Goal: Task Accomplishment & Management: Complete application form

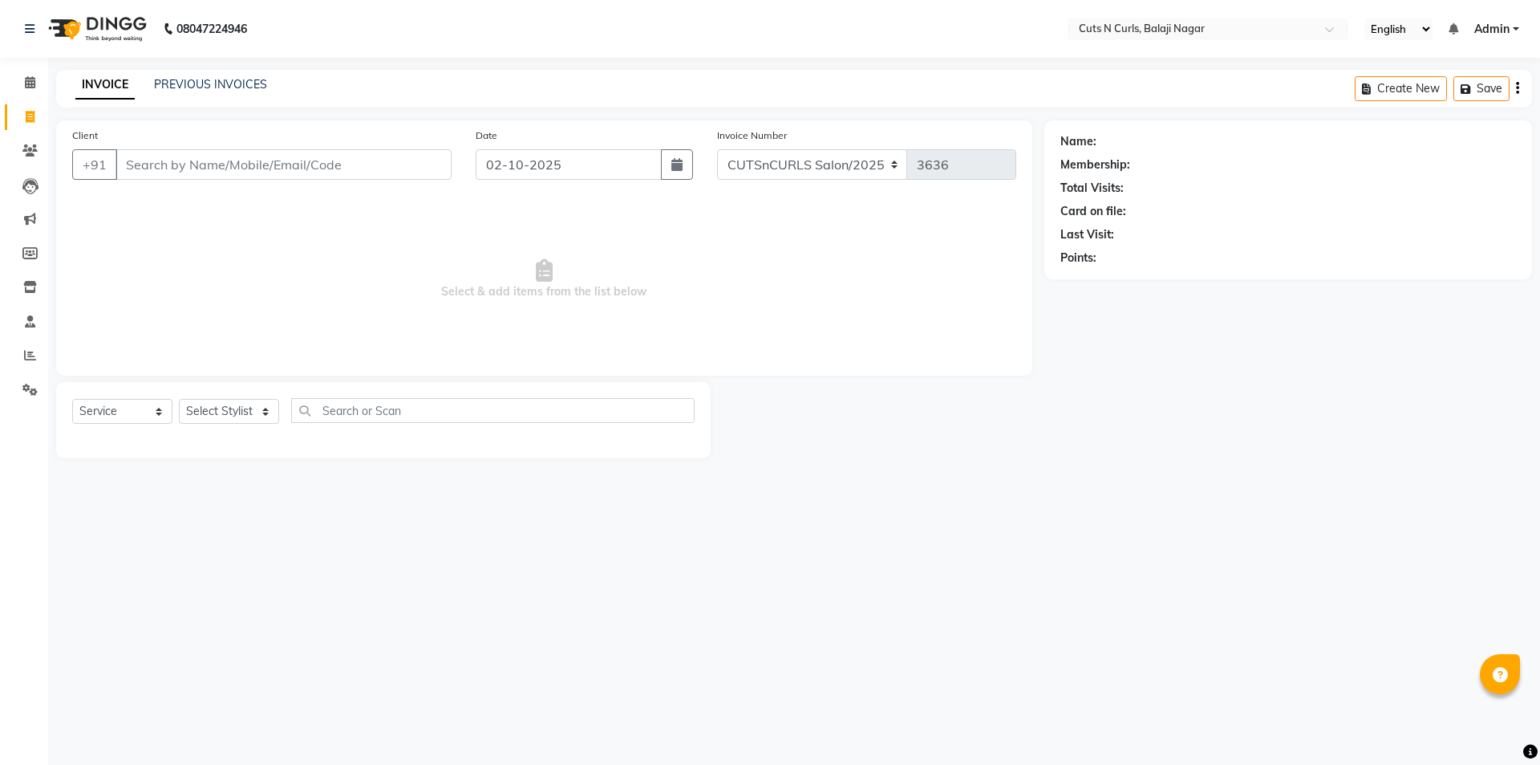
select select "service"
click at [136, 171] on input "Client" at bounding box center [284, 164] width 336 height 30
click at [229, 163] on input "Client" at bounding box center [284, 164] width 336 height 30
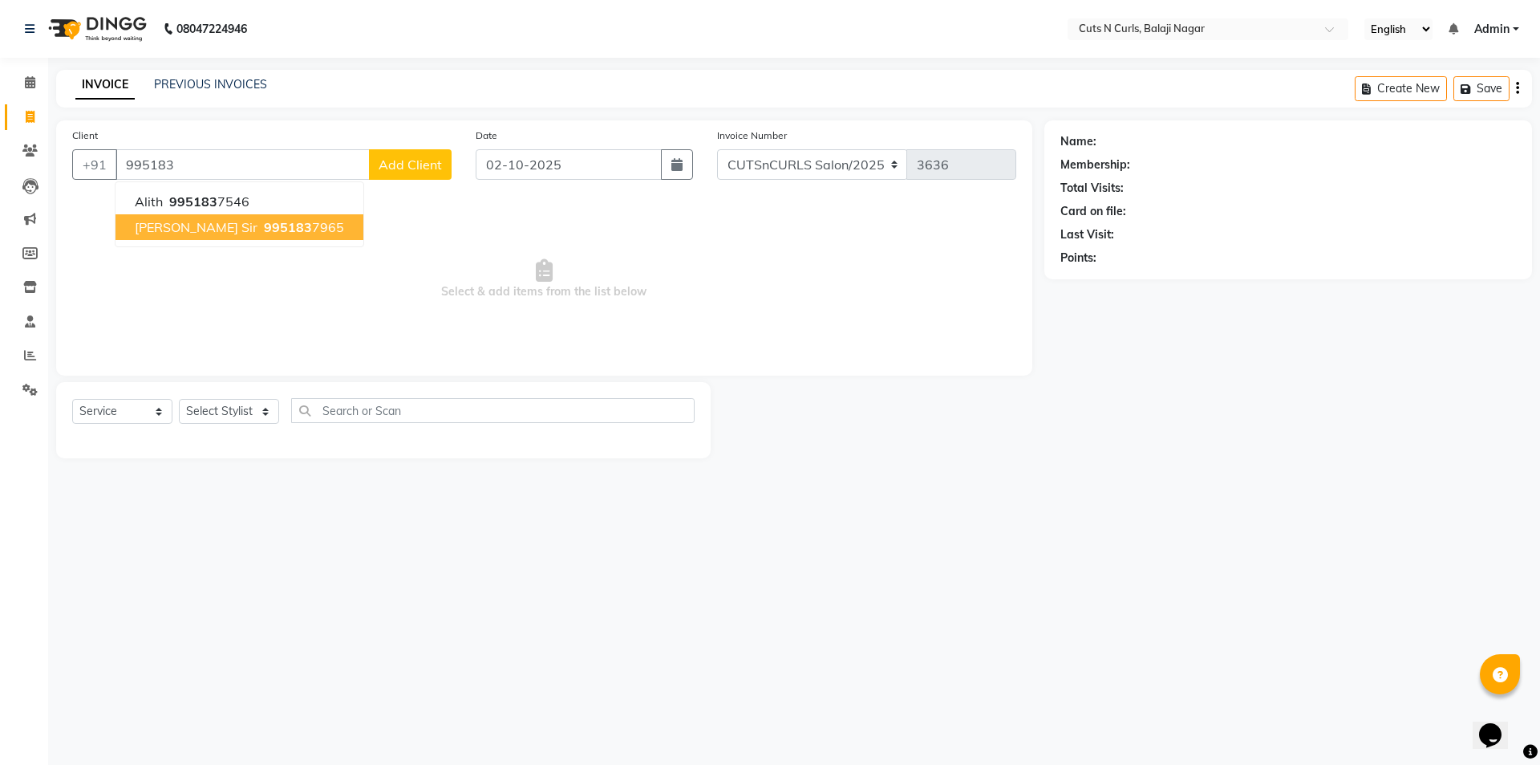
click at [264, 230] on span "995183" at bounding box center [288, 227] width 48 height 16
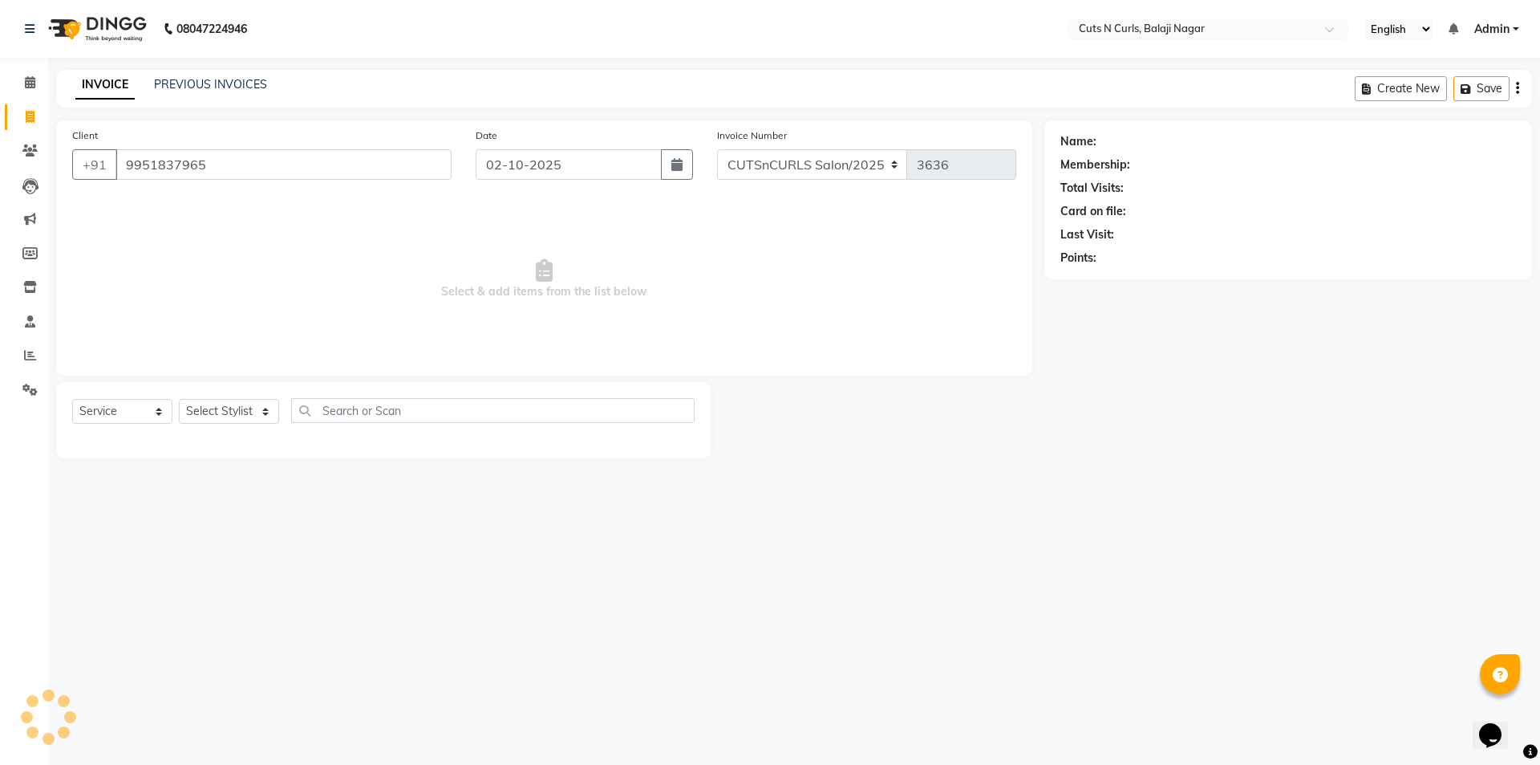
type input "9951837965"
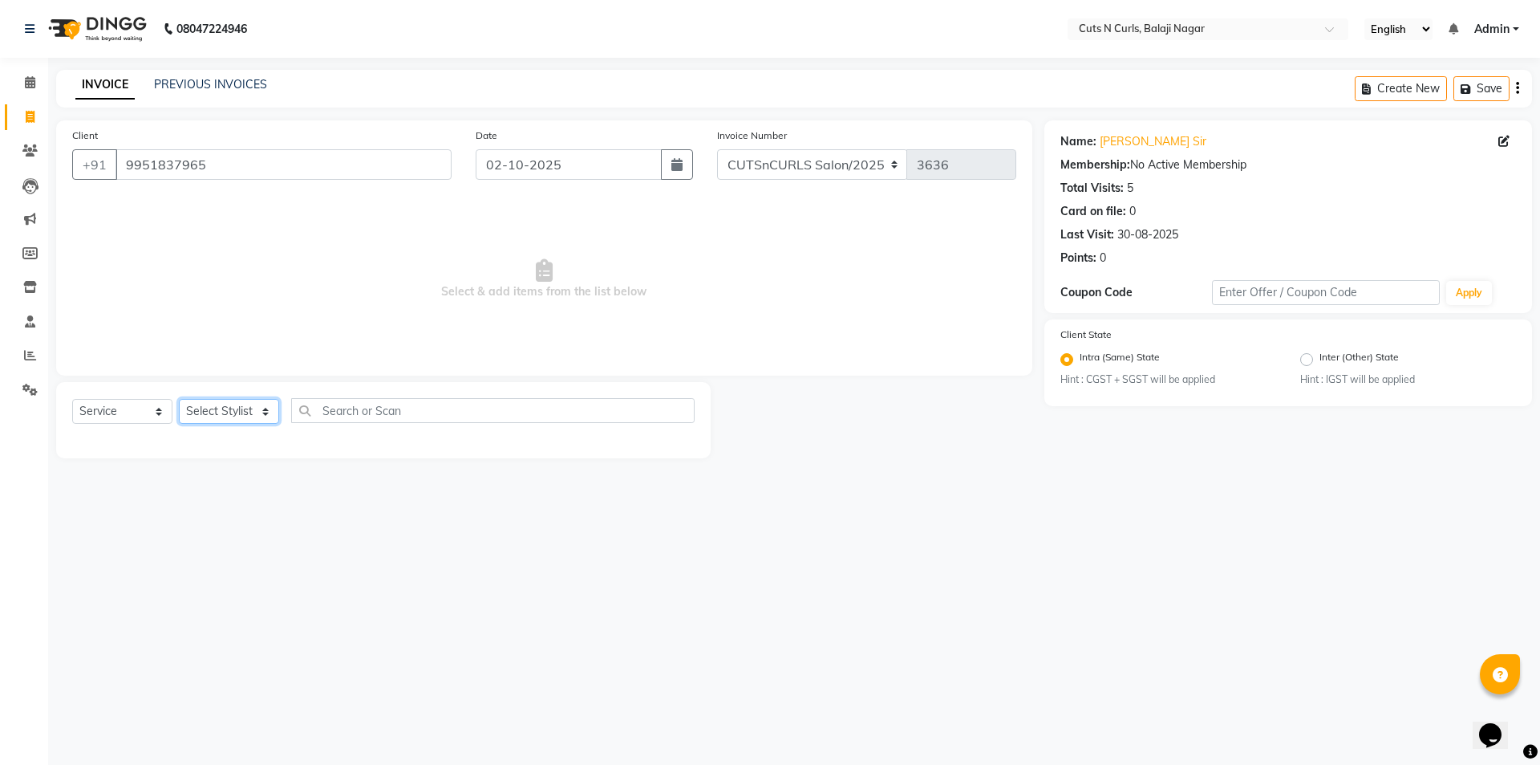
click at [208, 411] on select "Select Stylist 1.[PERSON_NAME] 3.[PERSON_NAME] 4.Sameer 5.[PERSON_NAME] 6.[PERS…" at bounding box center [229, 411] width 100 height 25
select select "87160"
click at [179, 399] on select "Select Stylist 1.[PERSON_NAME] 3.[PERSON_NAME] 4.Sameer 5.[PERSON_NAME] 6.[PERS…" at bounding box center [229, 411] width 100 height 25
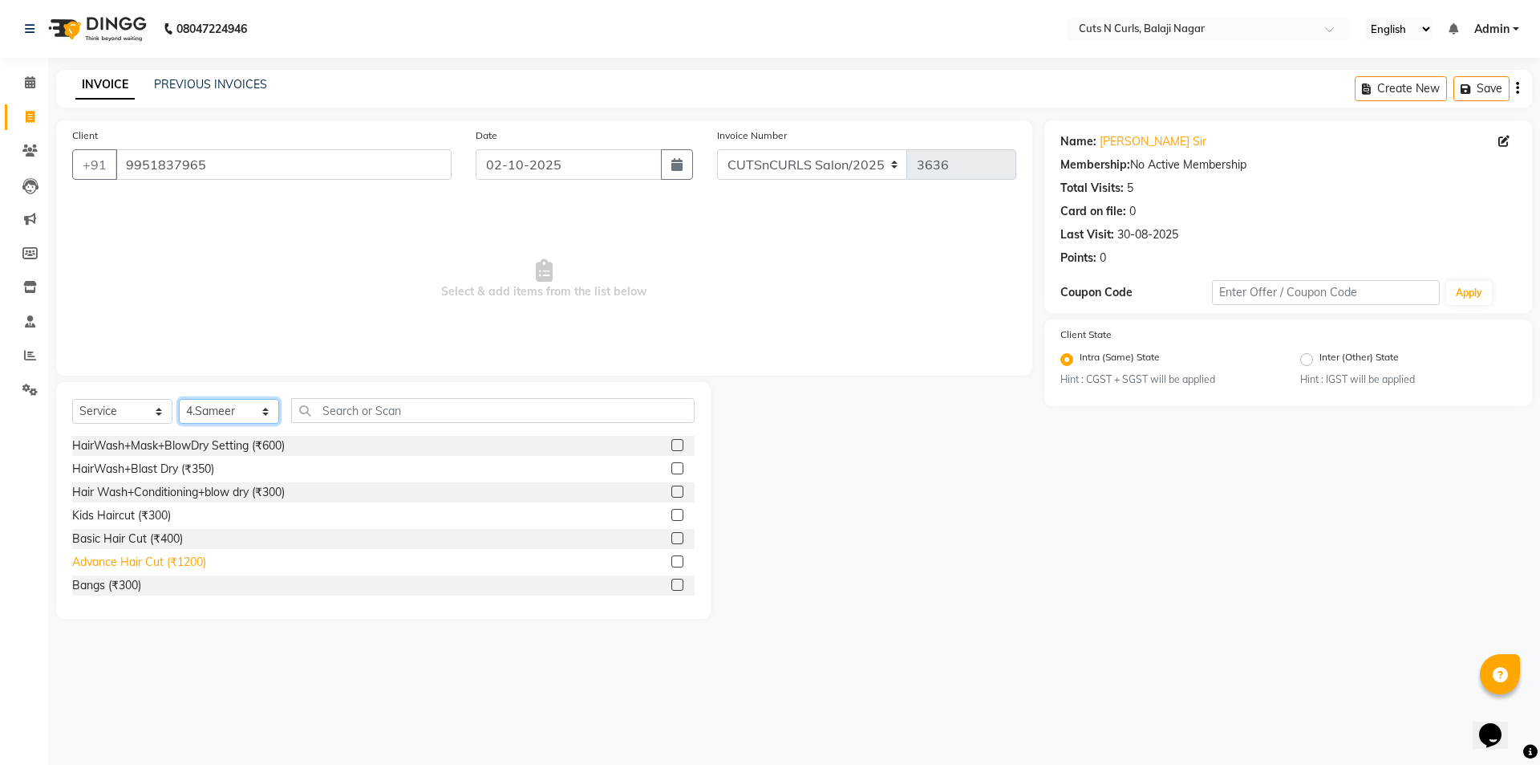
scroll to position [80, 0]
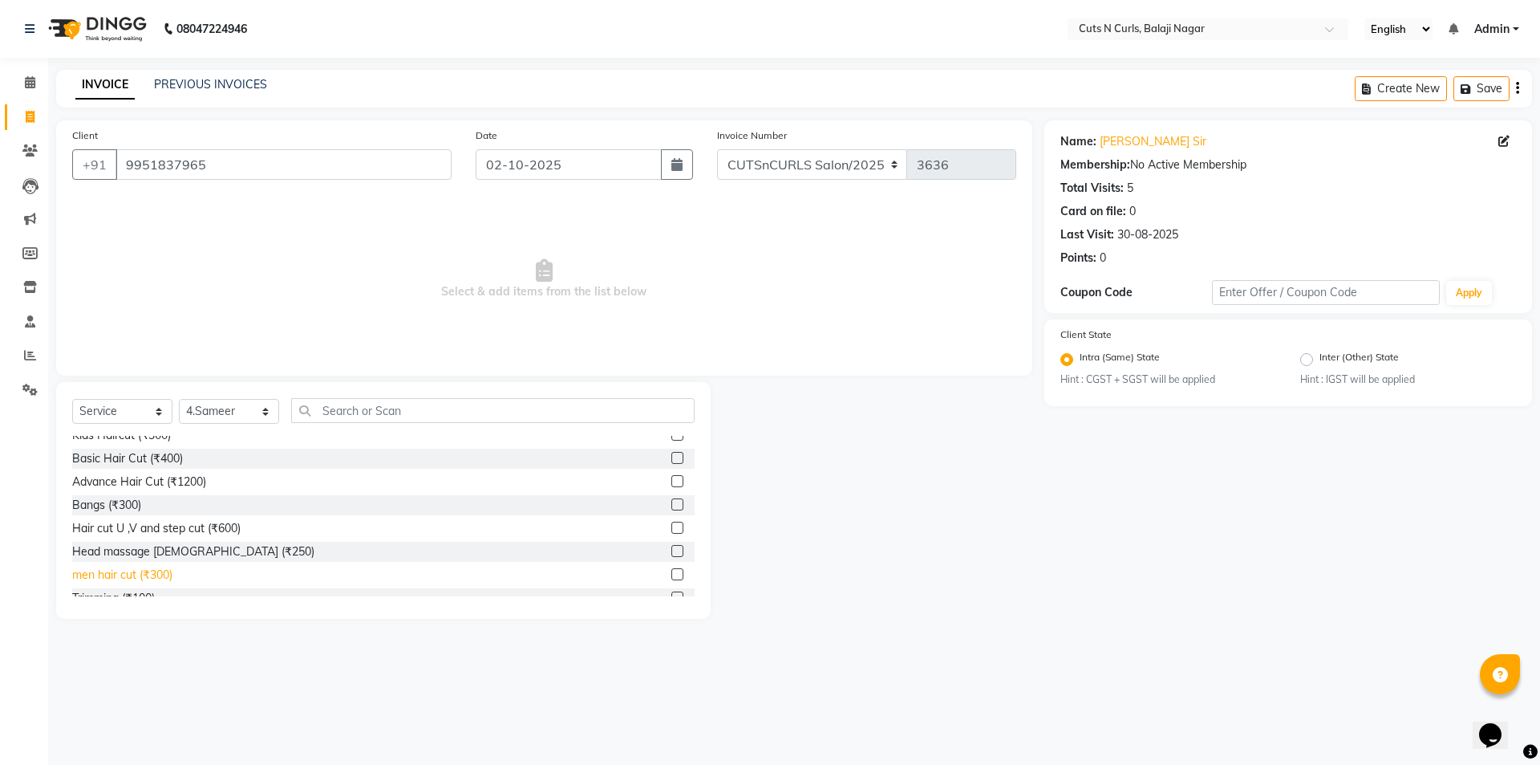
click at [111, 576] on div "men hair cut (₹300)" at bounding box center [122, 574] width 100 height 17
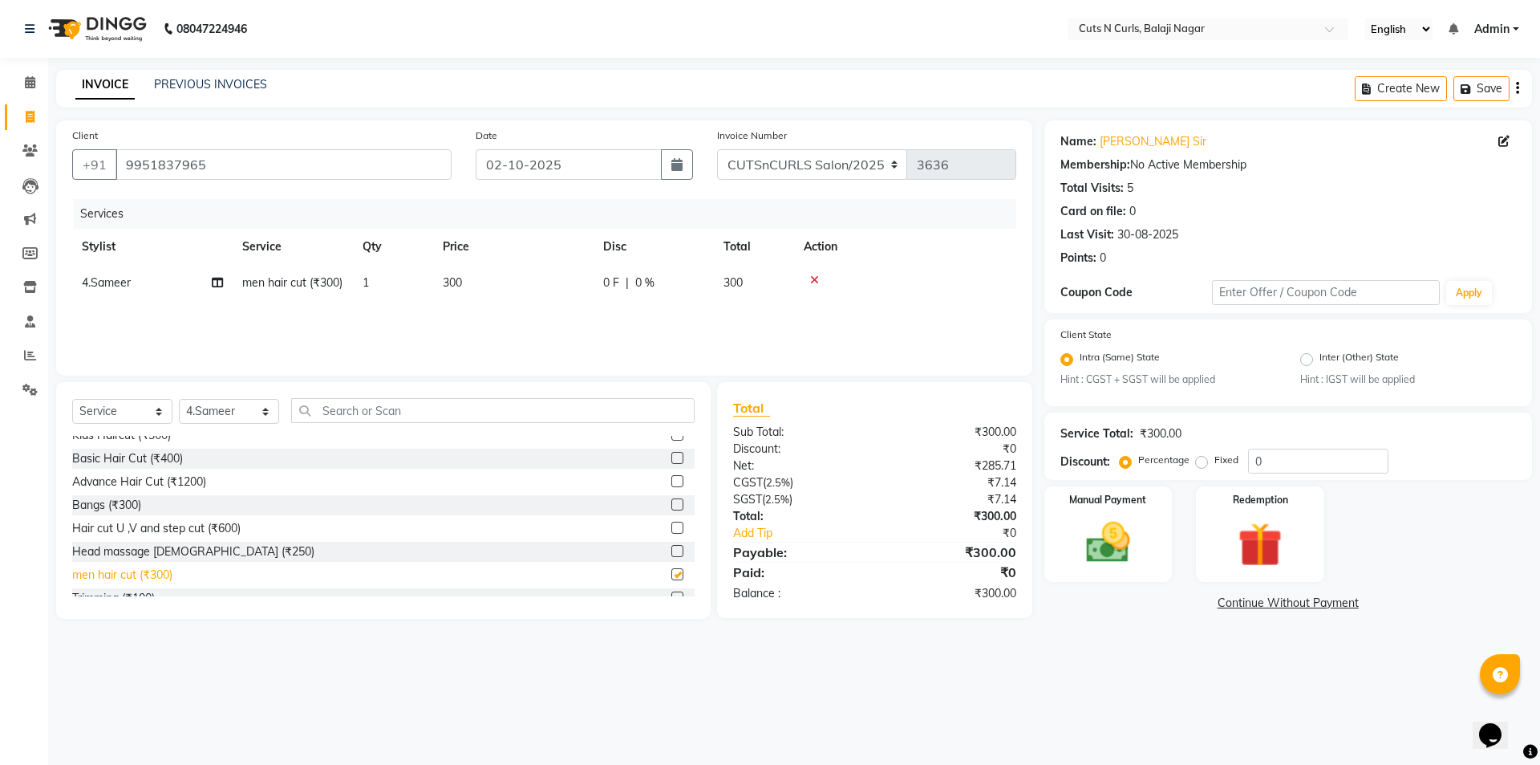
checkbox input "false"
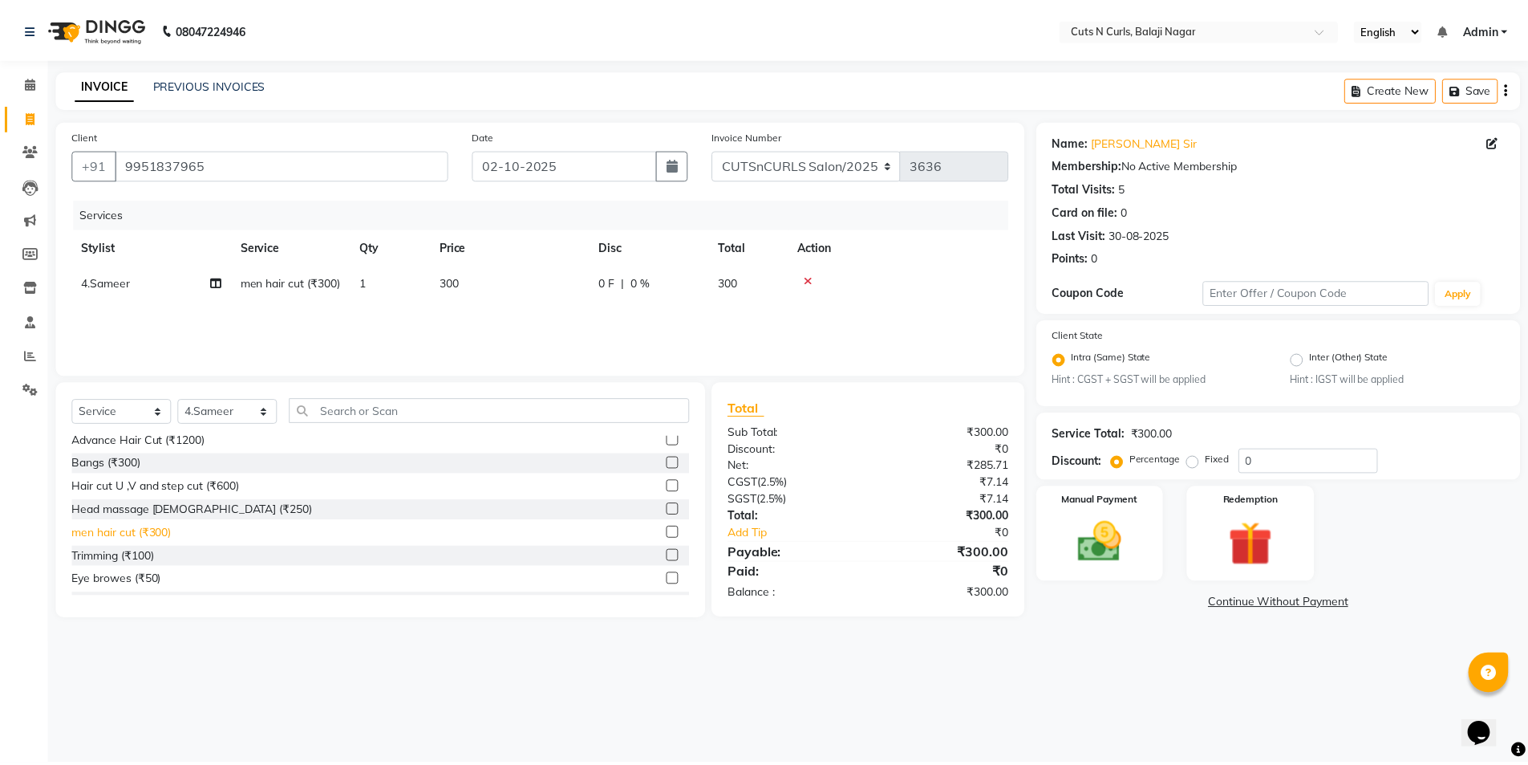
scroll to position [160, 0]
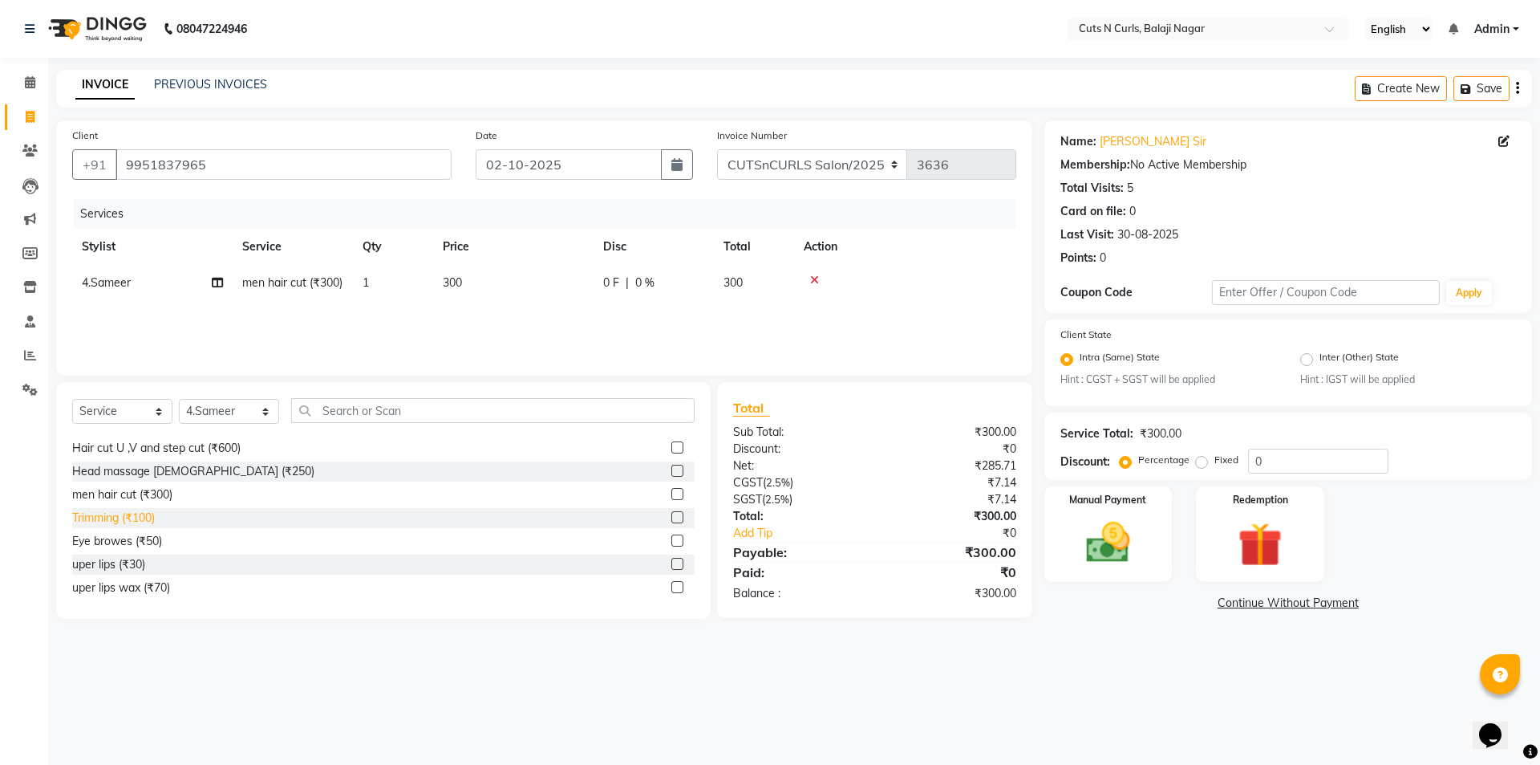
click at [118, 521] on div "Trimming (₹100)" at bounding box center [113, 517] width 83 height 17
checkbox input "false"
click at [1096, 530] on img at bounding box center [1108, 543] width 75 height 53
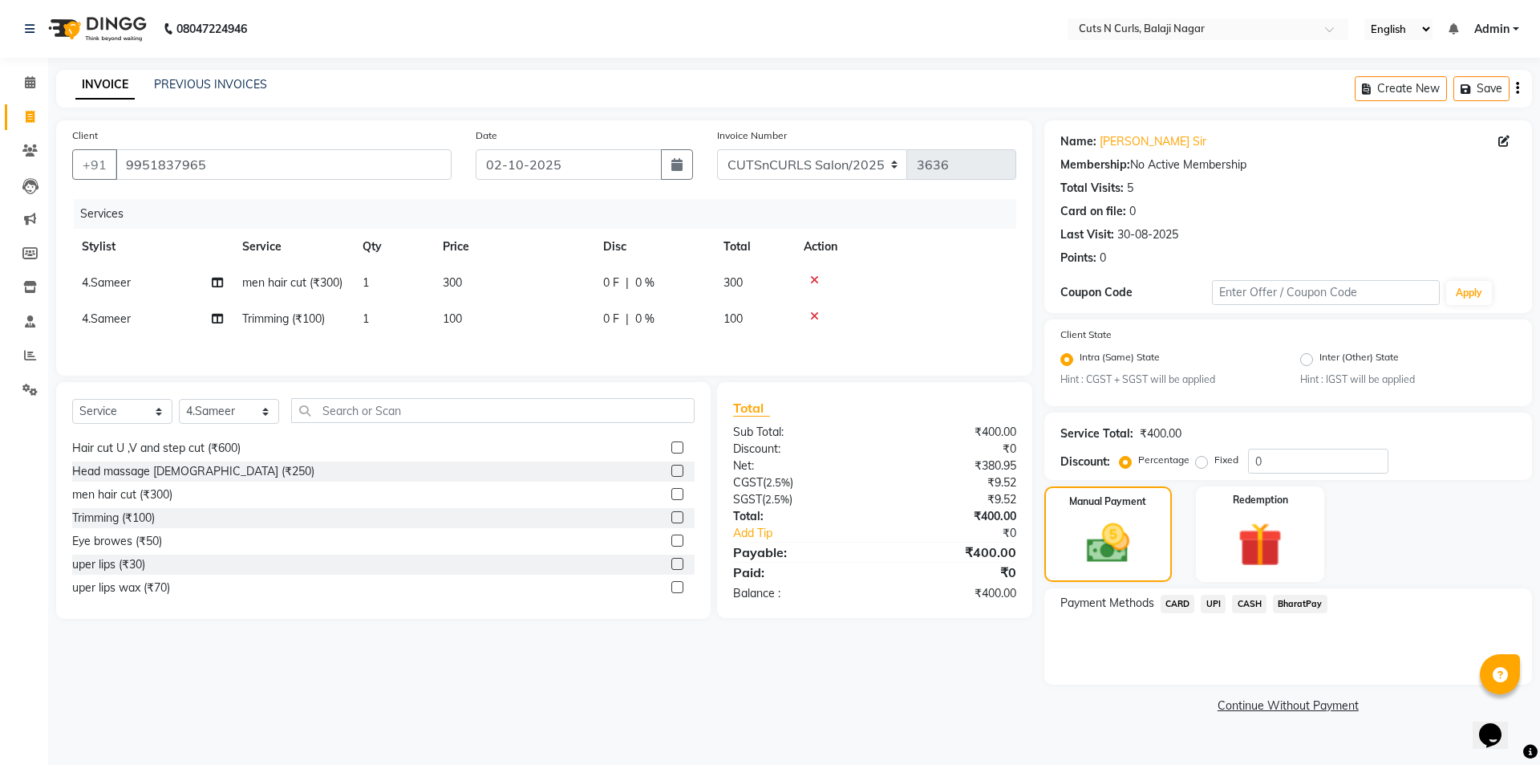
click at [1250, 599] on span "CASH" at bounding box center [1249, 603] width 34 height 18
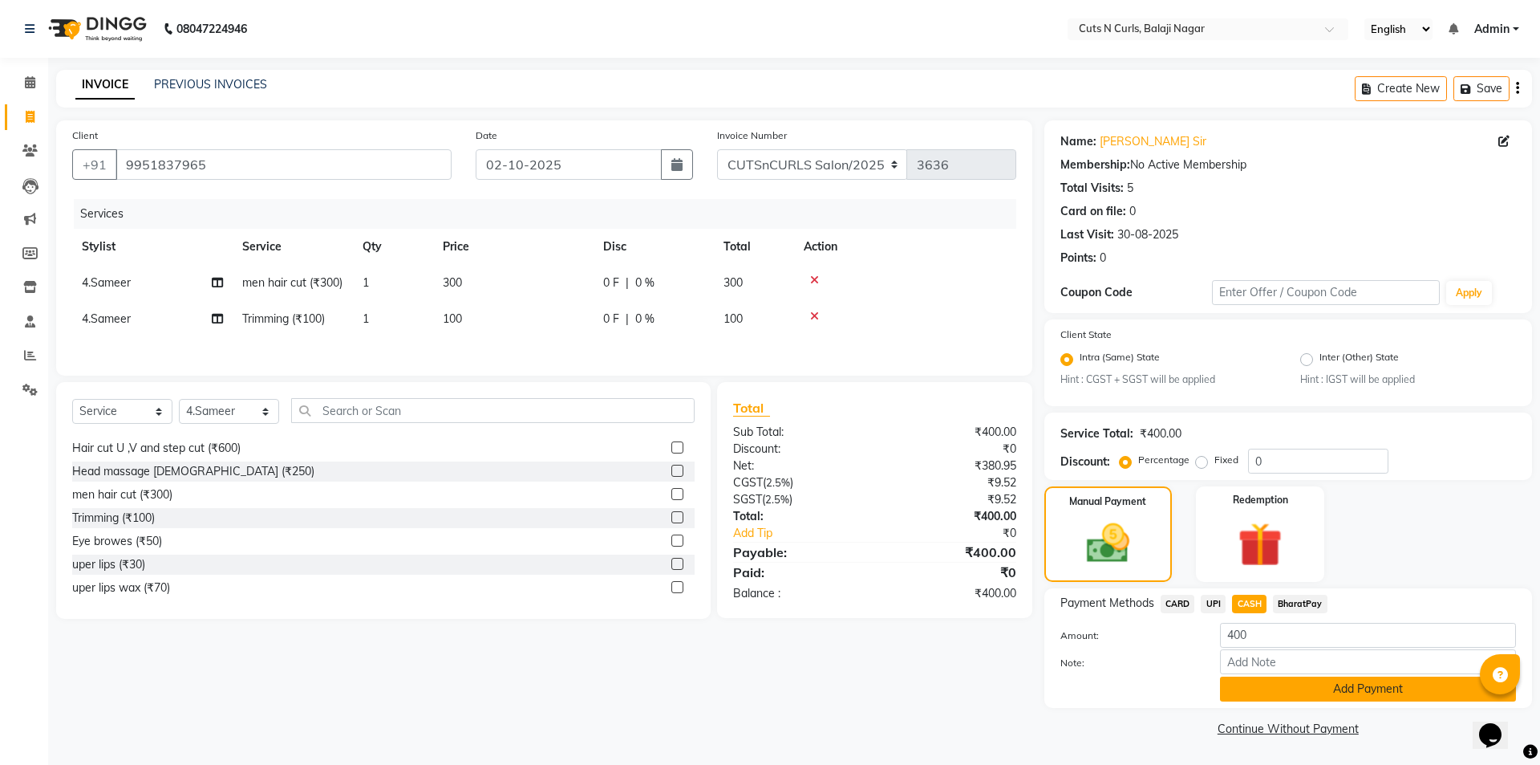
click at [1256, 683] on button "Add Payment" at bounding box center [1368, 688] width 296 height 25
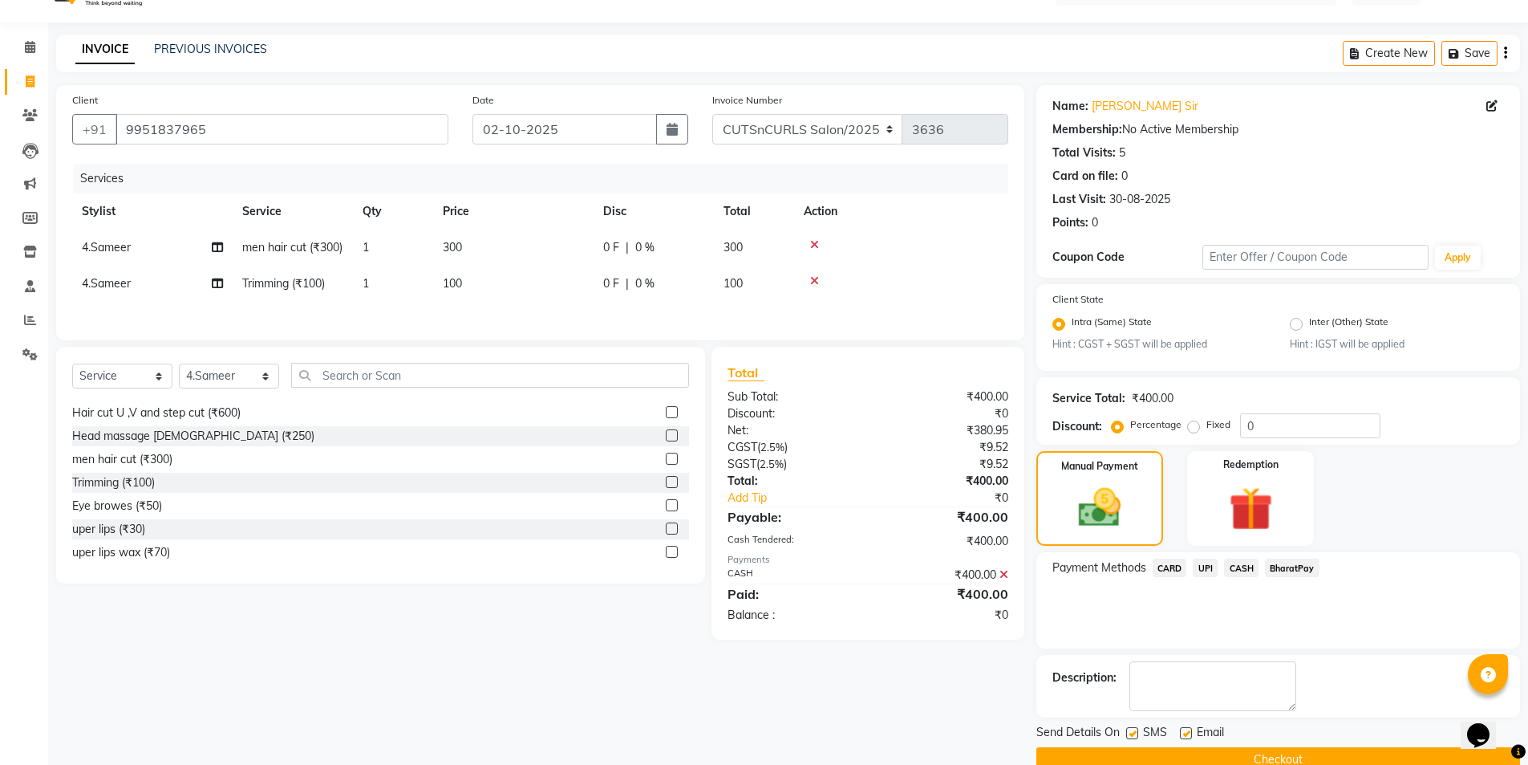
scroll to position [67, 0]
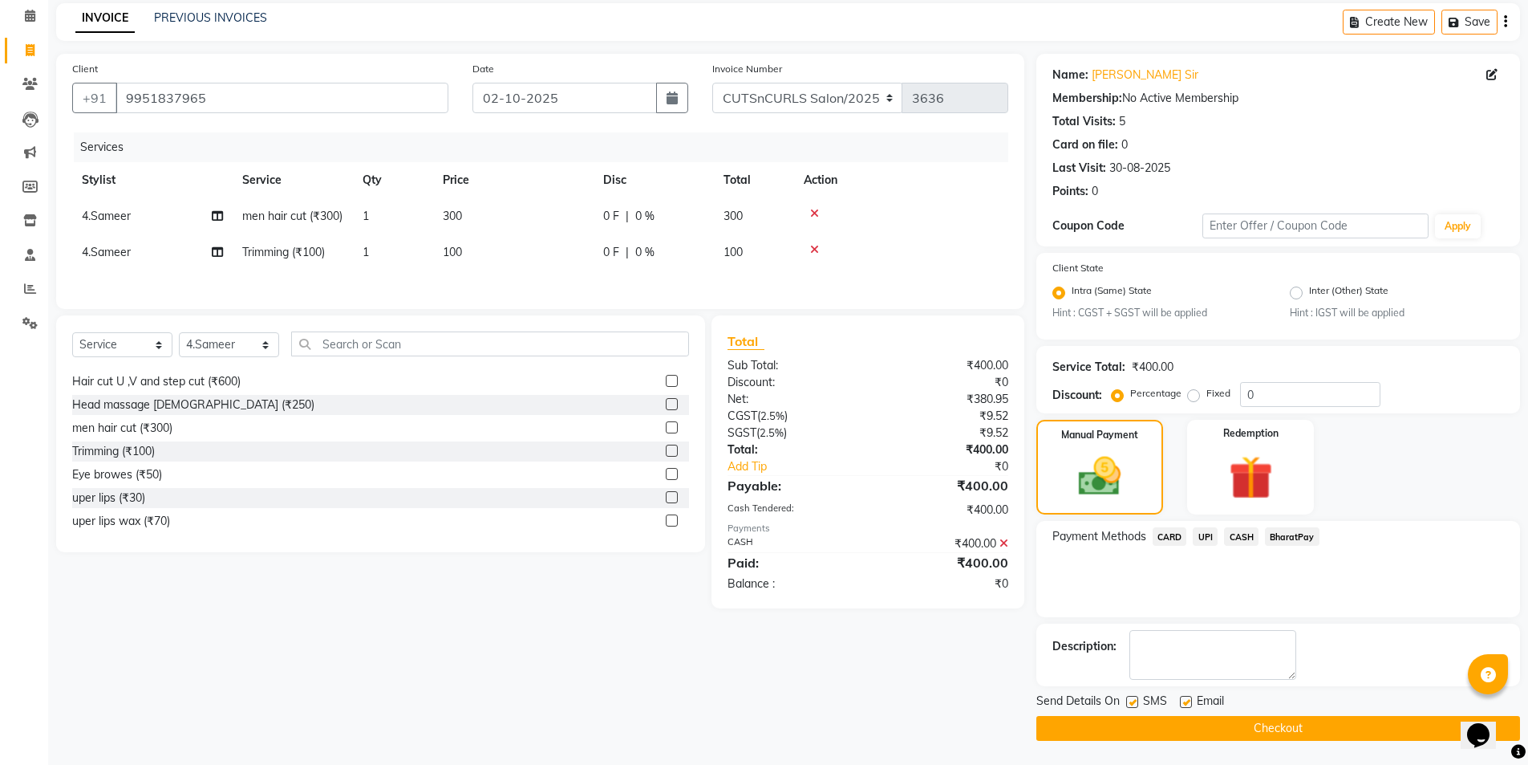
click at [1004, 549] on icon at bounding box center [1004, 543] width 9 height 11
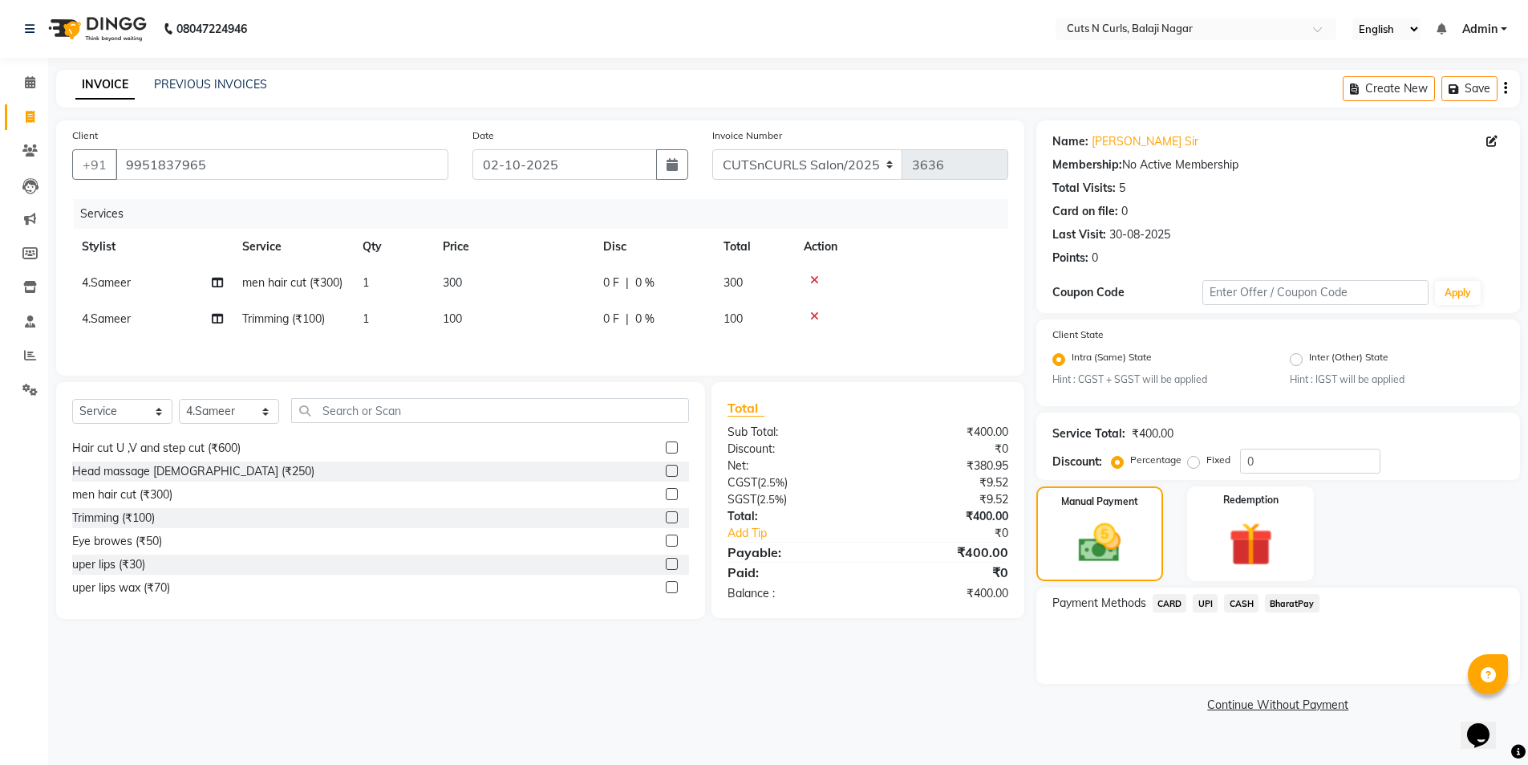
scroll to position [0, 0]
click at [1287, 465] on input "0" at bounding box center [1318, 460] width 140 height 25
drag, startPoint x: 1198, startPoint y: 465, endPoint x: 1211, endPoint y: 469, distance: 13.7
click at [1215, 465] on label "Fixed" at bounding box center [1227, 459] width 24 height 14
click at [1201, 465] on input "Fixed" at bounding box center [1204, 459] width 11 height 11
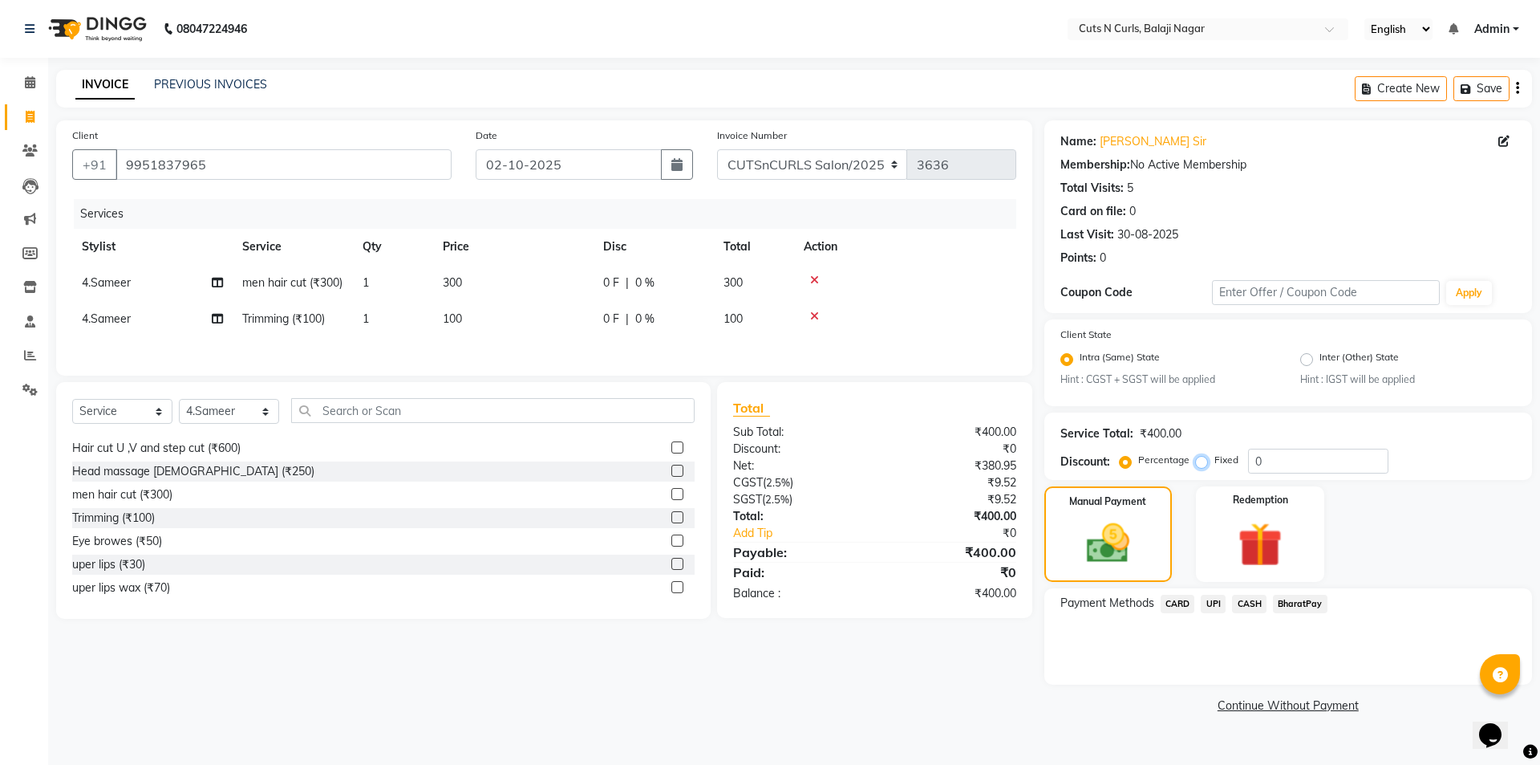
radio input "true"
click at [1264, 464] on input "0" at bounding box center [1318, 460] width 140 height 25
type input "100"
click at [1114, 541] on img at bounding box center [1108, 543] width 72 height 51
click at [1217, 608] on span "UPI" at bounding box center [1213, 603] width 25 height 18
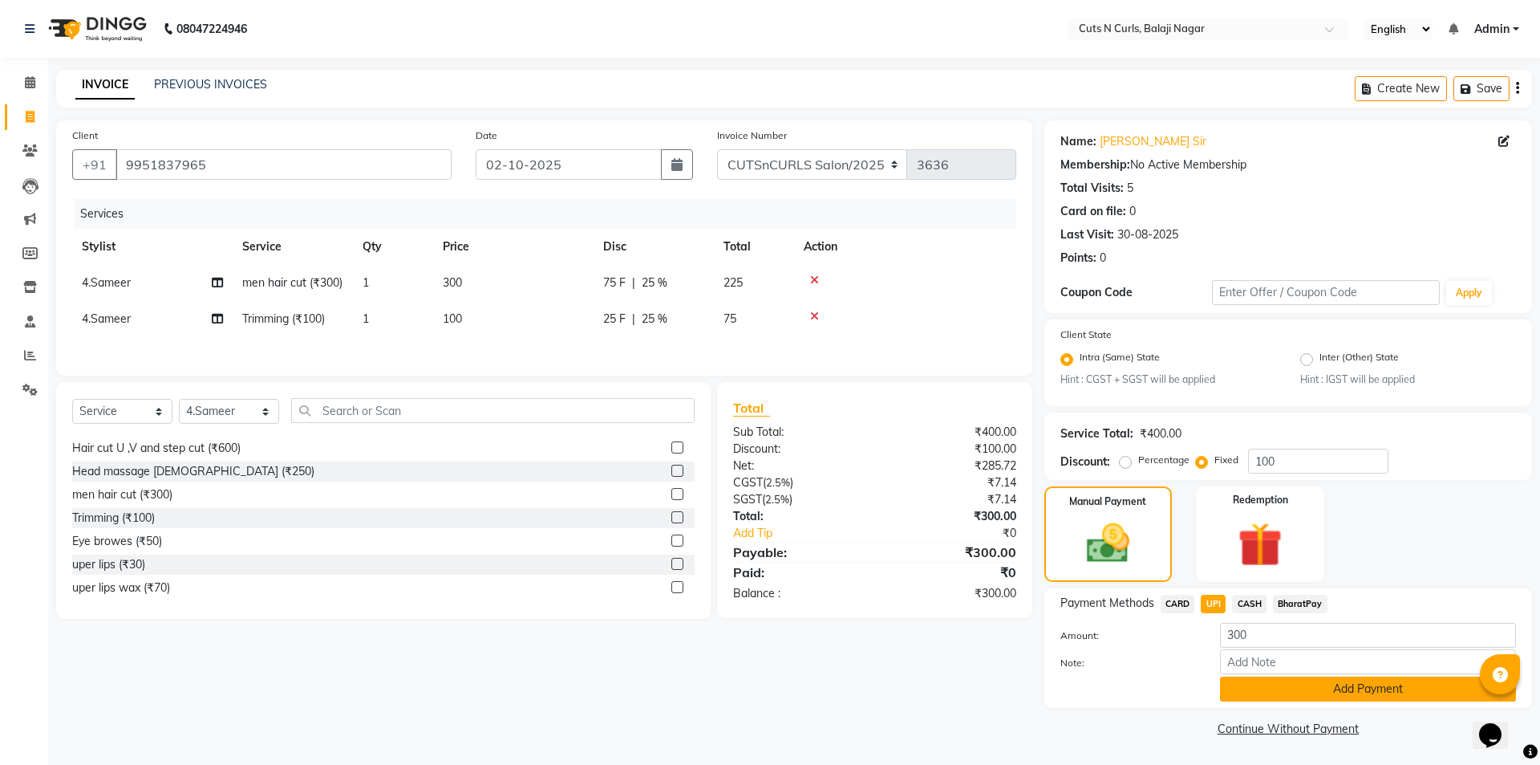
click at [1331, 696] on button "Add Payment" at bounding box center [1368, 688] width 296 height 25
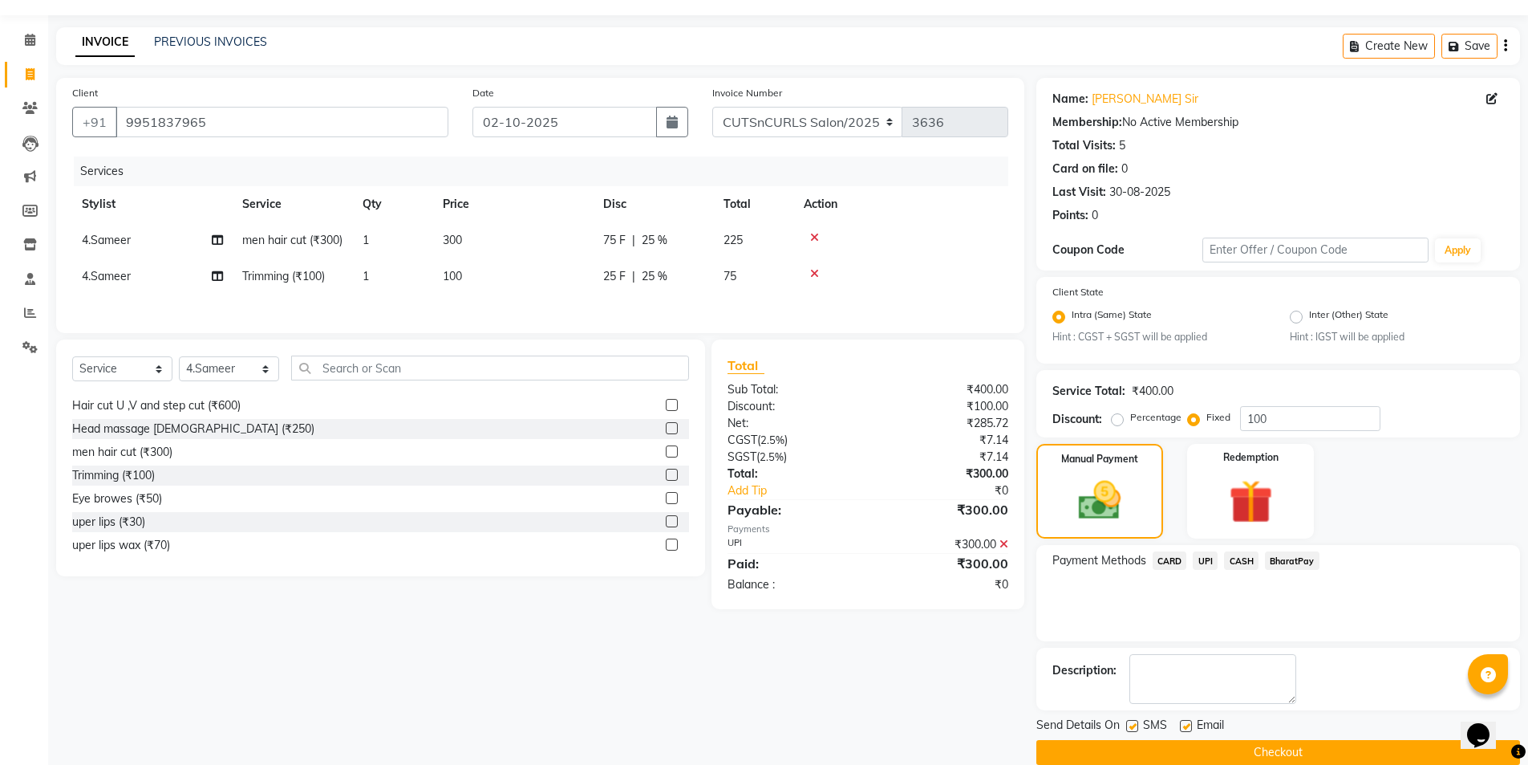
scroll to position [67, 0]
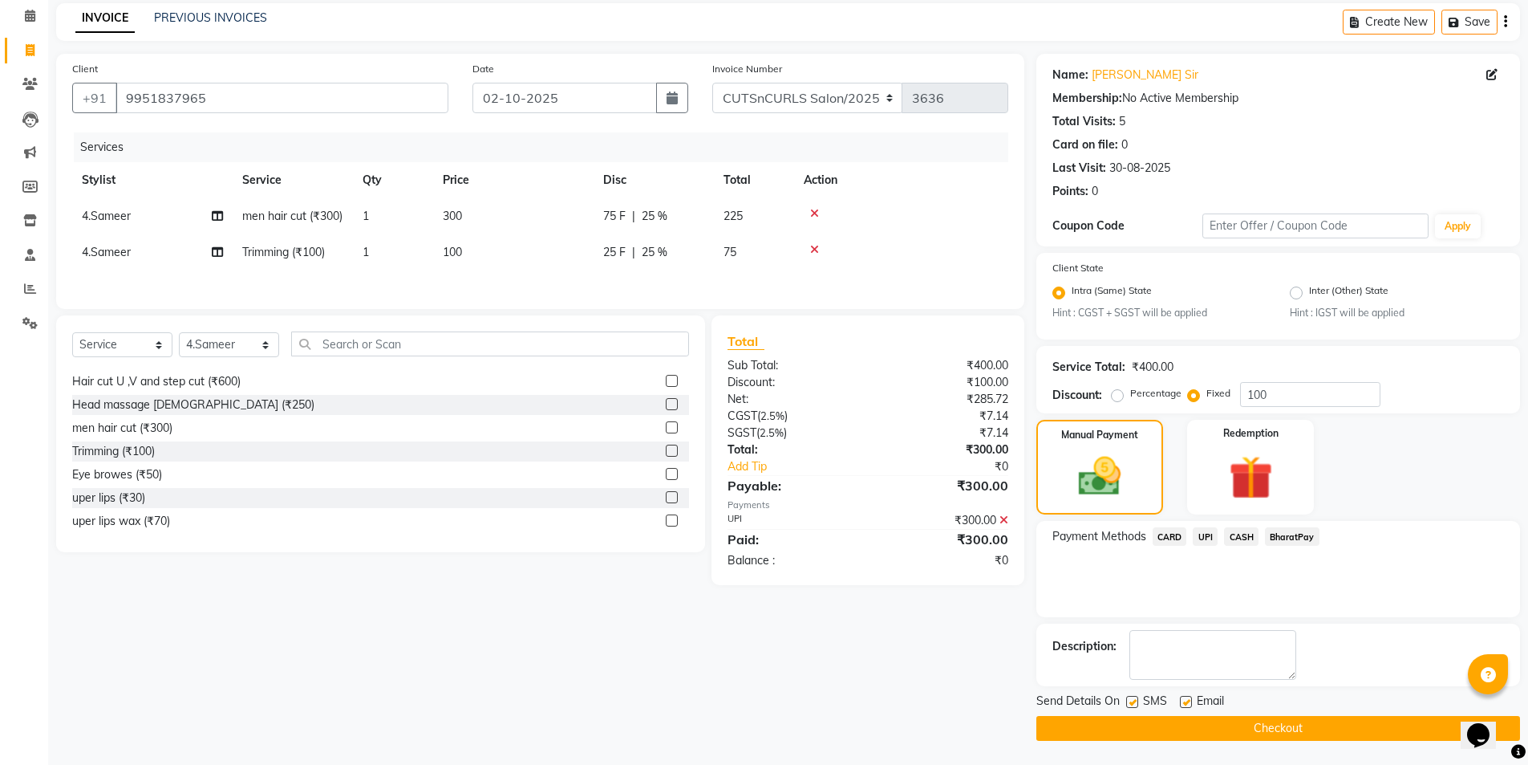
click at [1184, 707] on label at bounding box center [1186, 702] width 12 height 12
click at [1184, 707] on input "checkbox" at bounding box center [1185, 702] width 10 height 10
checkbox input "false"
click at [1192, 724] on button "Checkout" at bounding box center [1279, 728] width 484 height 25
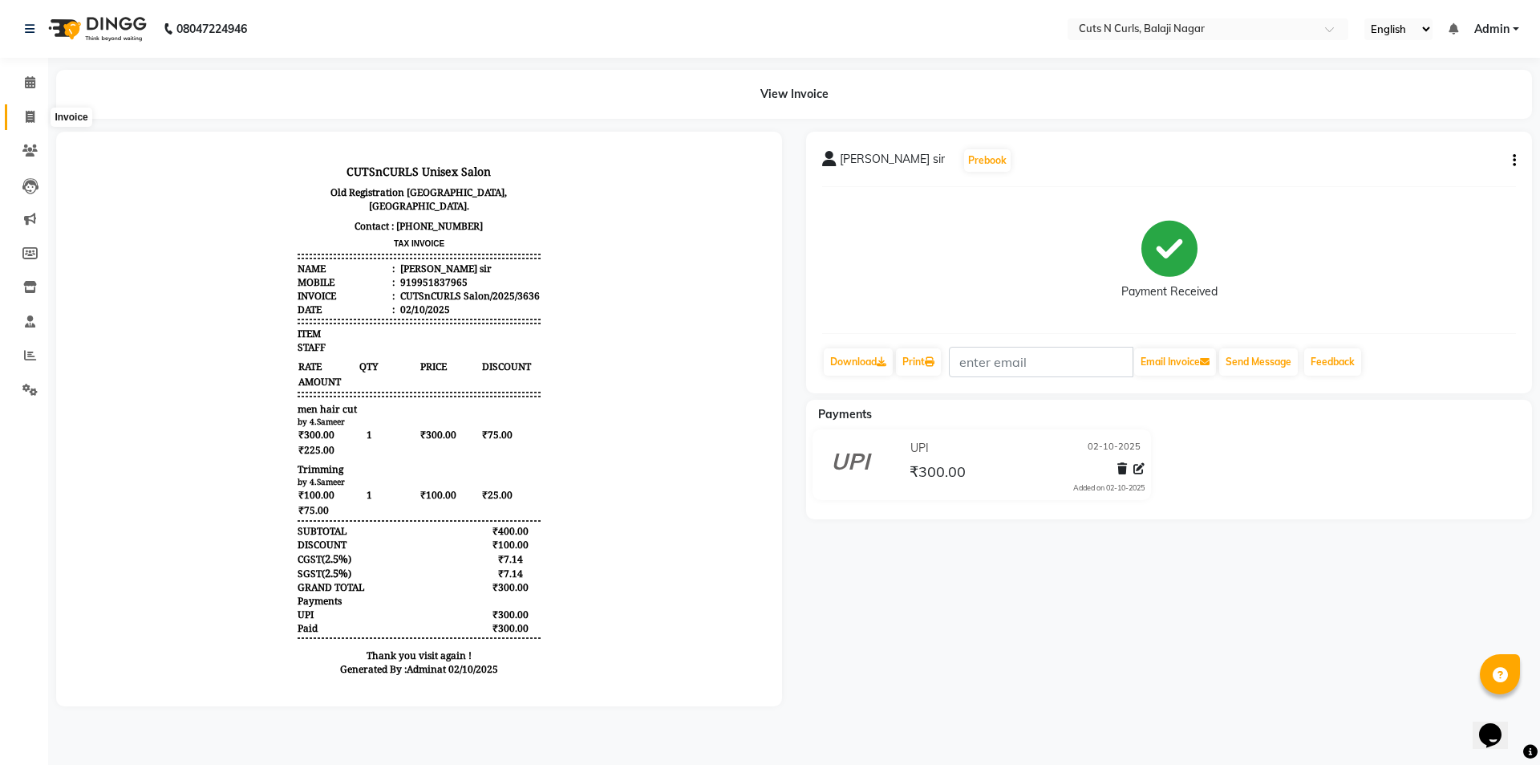
click at [27, 114] on icon at bounding box center [30, 117] width 9 height 12
select select "service"
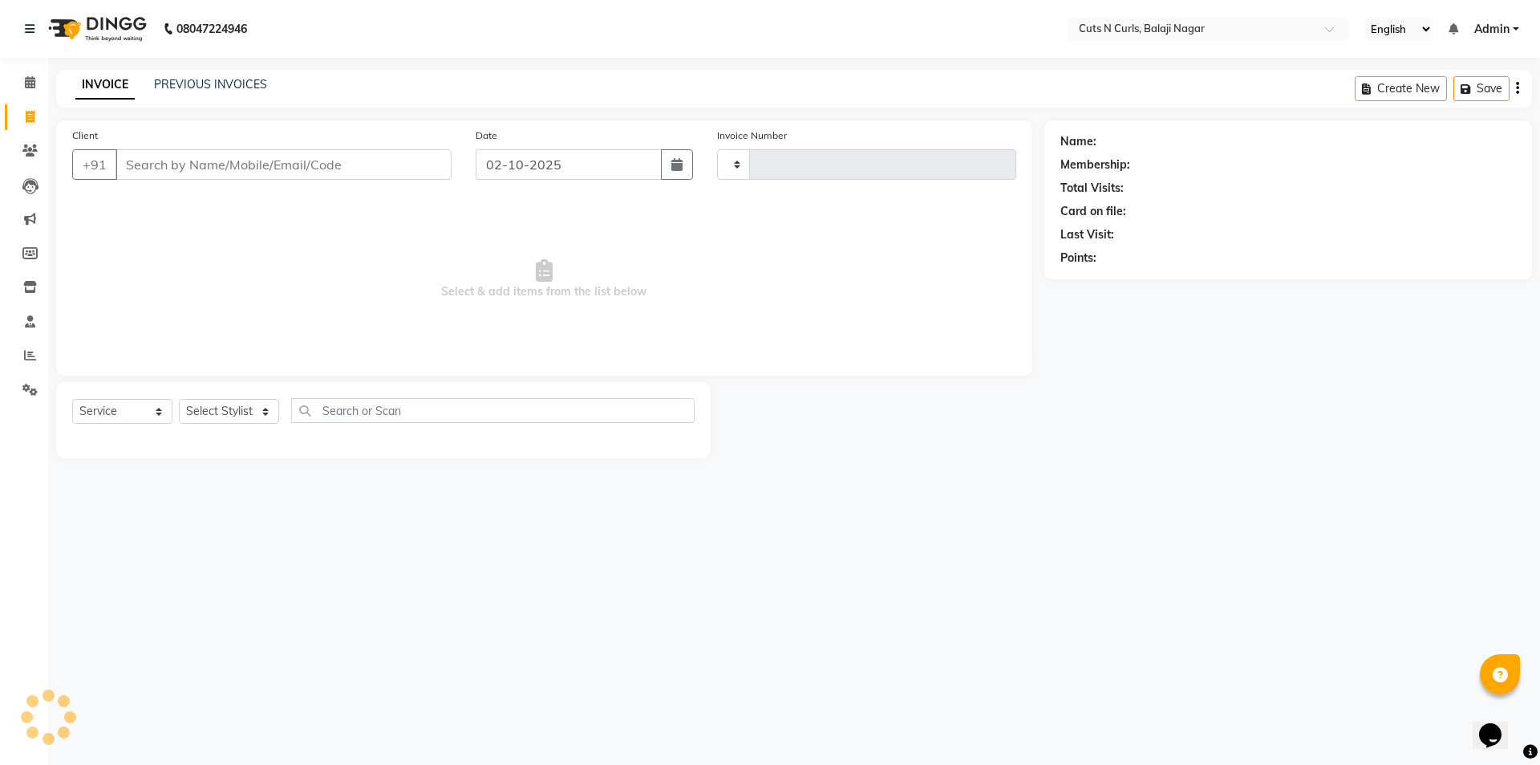
type input "3637"
select select "5645"
click at [164, 77] on link "PREVIOUS INVOICES" at bounding box center [210, 84] width 113 height 14
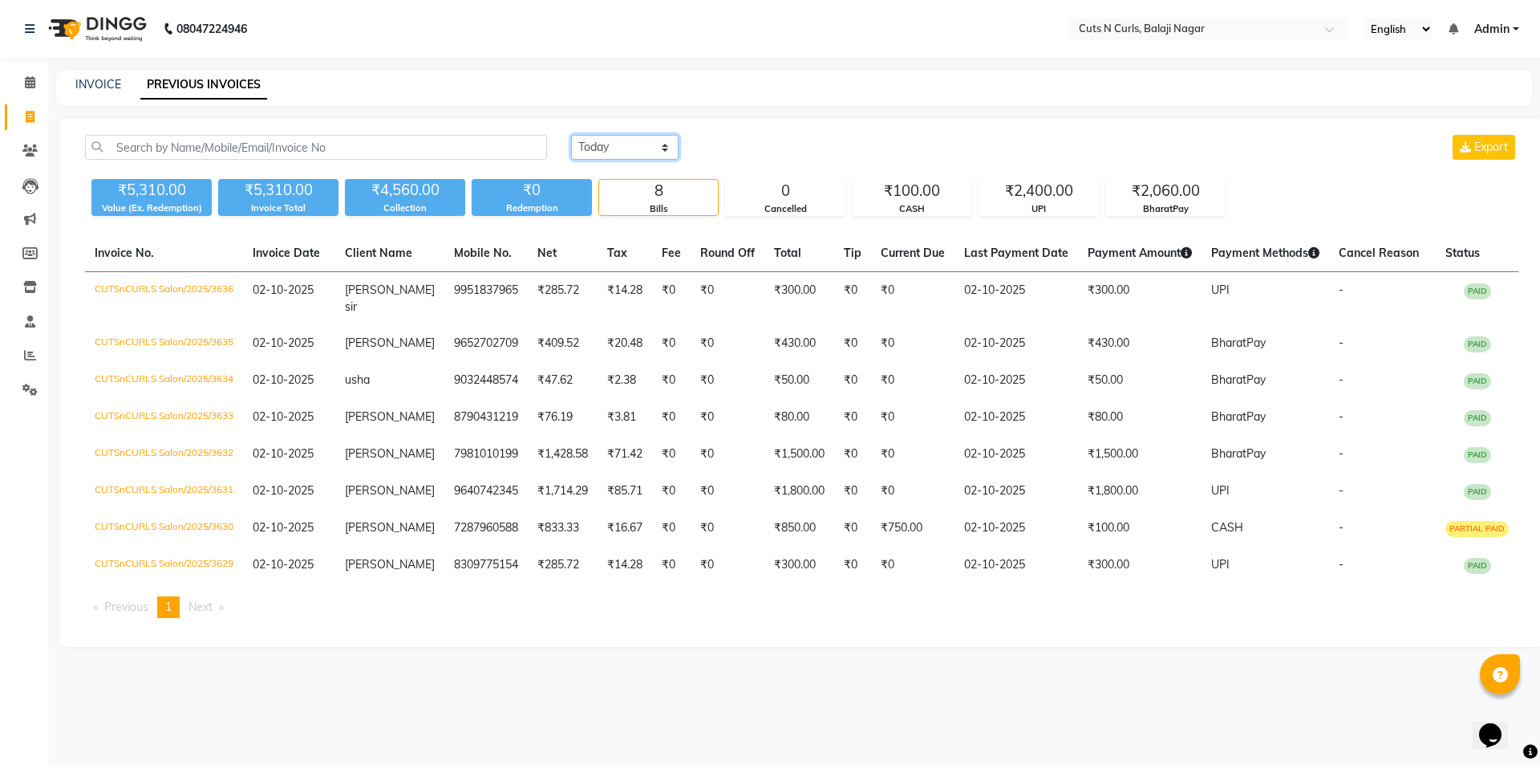
click at [658, 143] on select "[DATE] [DATE] Custom Range" at bounding box center [625, 147] width 108 height 25
click at [571, 135] on select "[DATE] [DATE] Custom Range" at bounding box center [625, 147] width 108 height 25
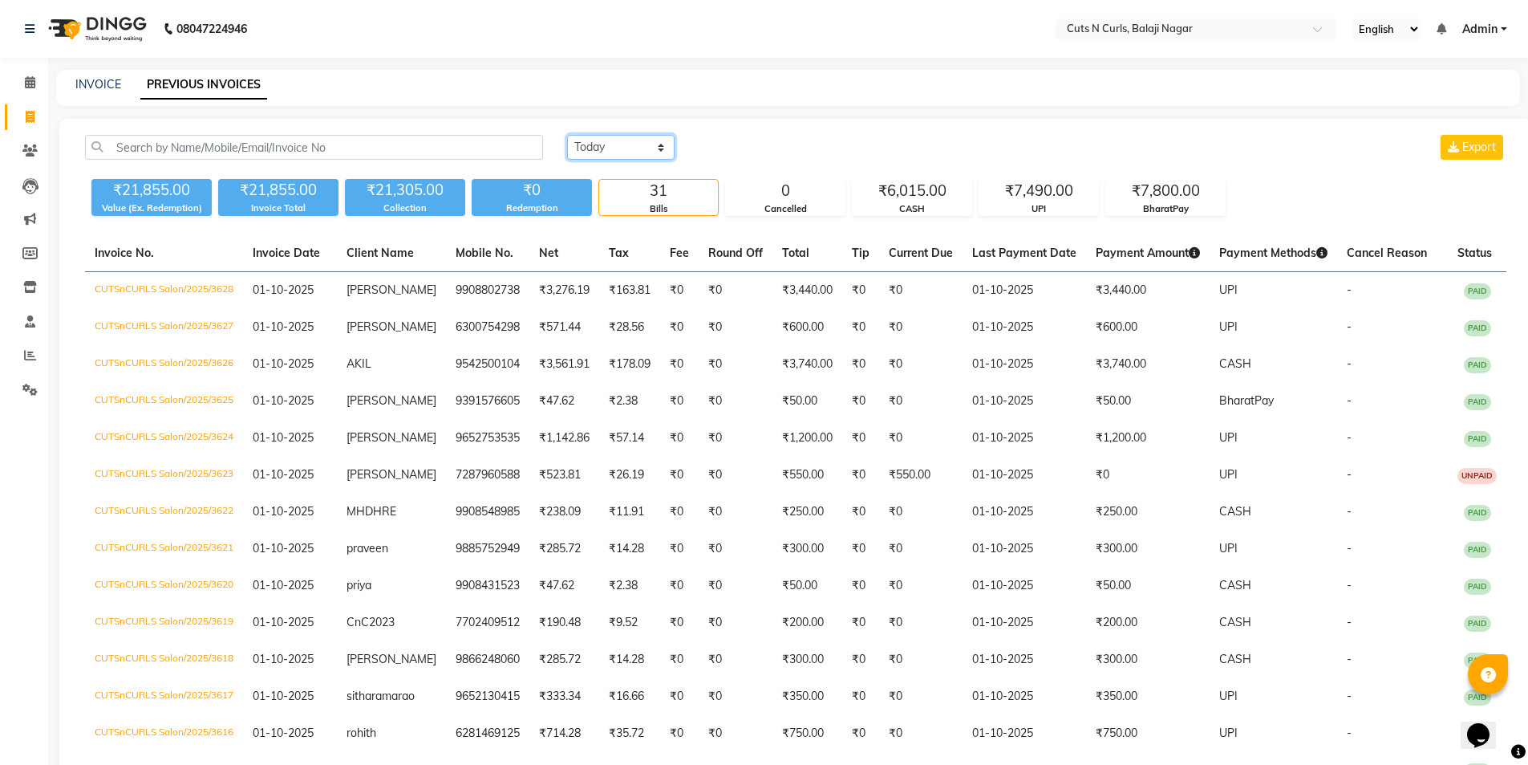
click at [667, 148] on select "[DATE] [DATE] Custom Range" at bounding box center [621, 147] width 108 height 25
select select "today"
click at [567, 135] on select "[DATE] [DATE] Custom Range" at bounding box center [621, 147] width 108 height 25
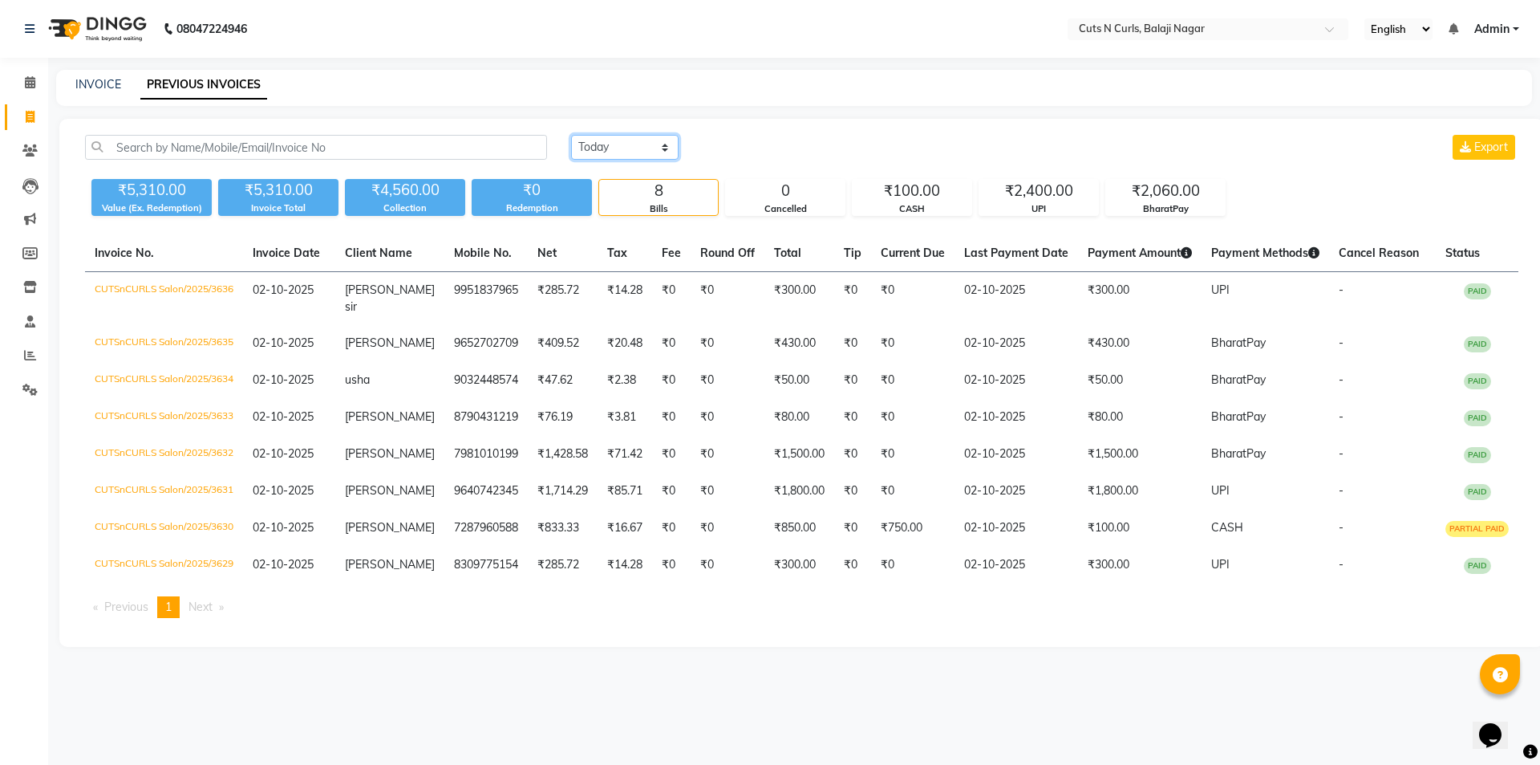
click at [571, 135] on select "[DATE] [DATE] Custom Range" at bounding box center [625, 147] width 108 height 25
click at [645, 166] on div "[DATE] [DATE] Custom Range Export" at bounding box center [1045, 154] width 972 height 38
click at [645, 165] on div "[DATE] [DATE] Custom Range Export" at bounding box center [1045, 154] width 972 height 38
click at [27, 87] on icon at bounding box center [30, 82] width 10 height 12
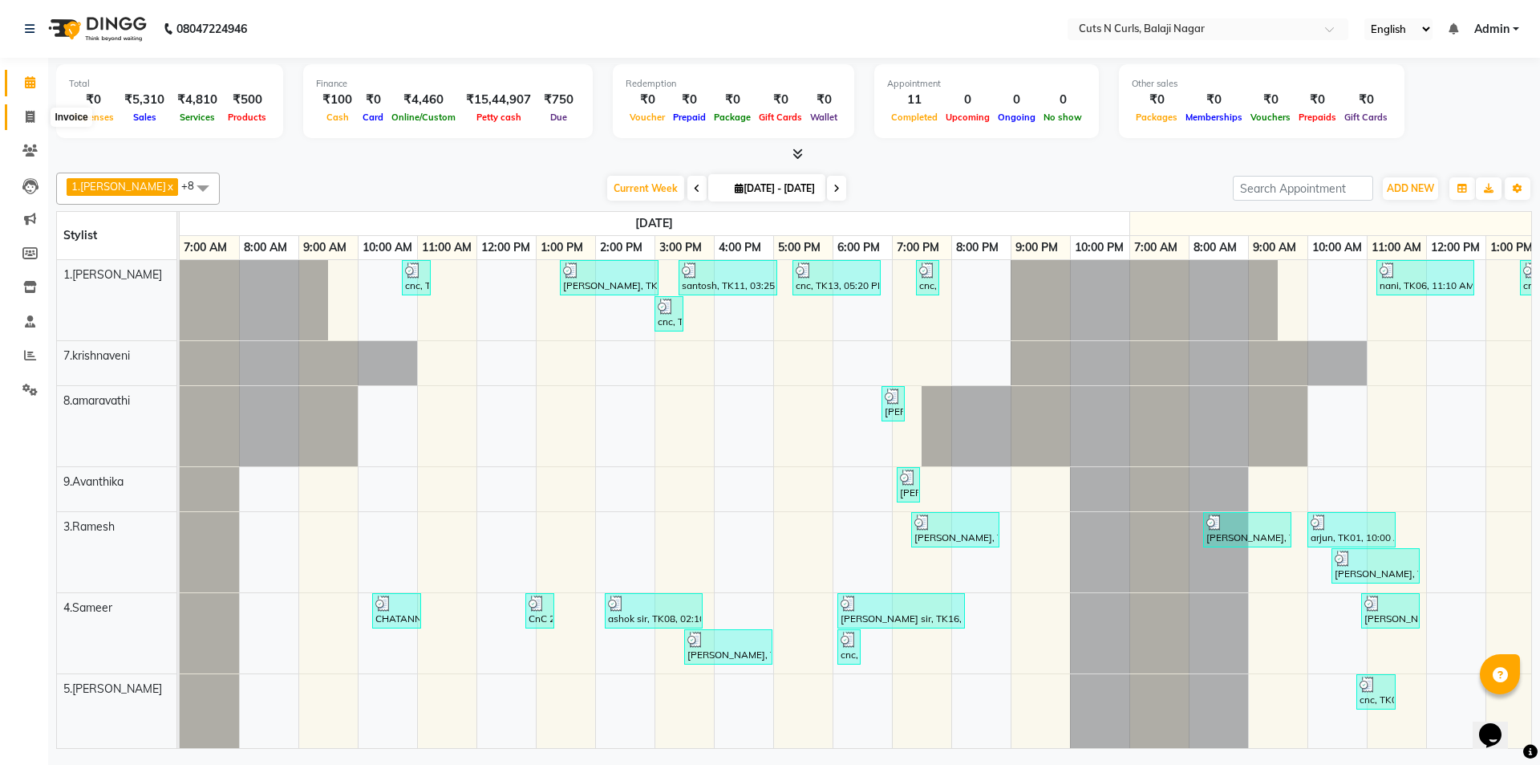
click at [25, 109] on span at bounding box center [30, 117] width 28 height 18
select select "service"
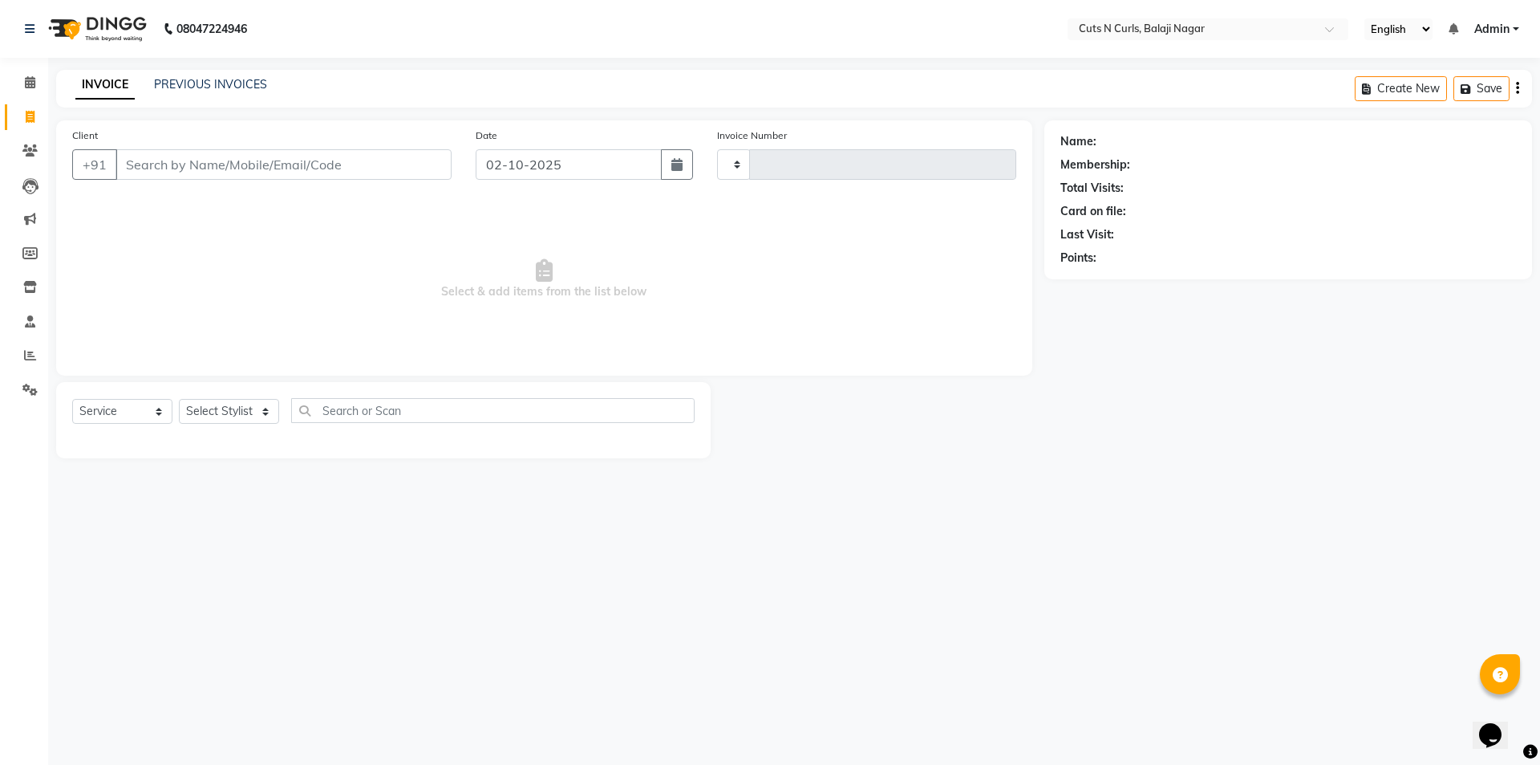
type input "3637"
select select "5645"
